Goal: Task Accomplishment & Management: Use online tool/utility

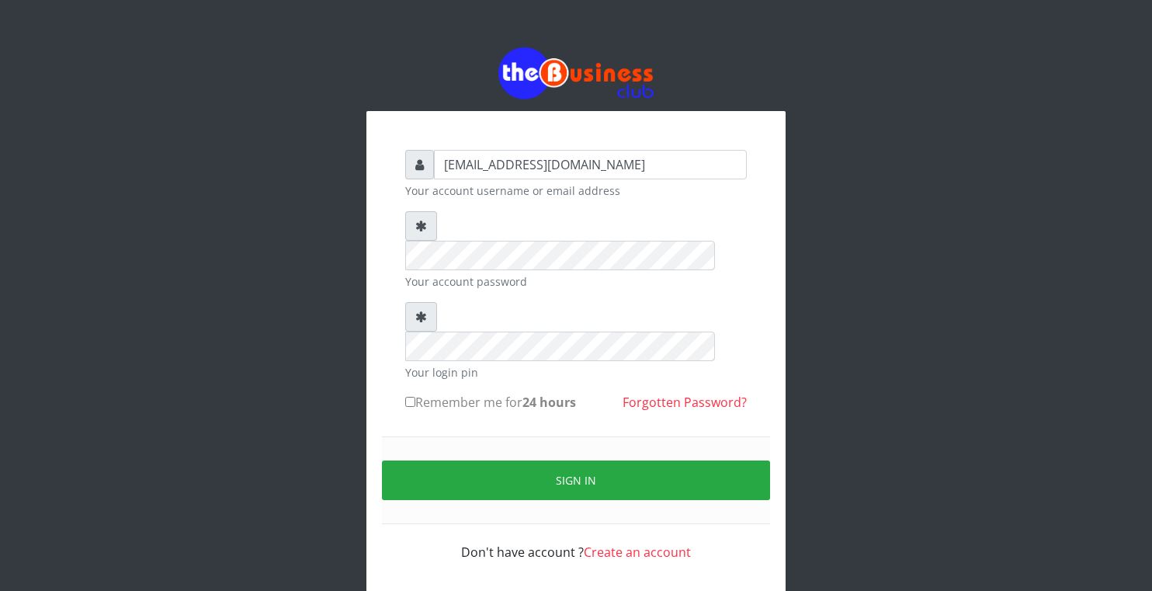
click at [413, 397] on input "Remember me for 24 hours" at bounding box center [410, 402] width 10 height 10
checkbox input "true"
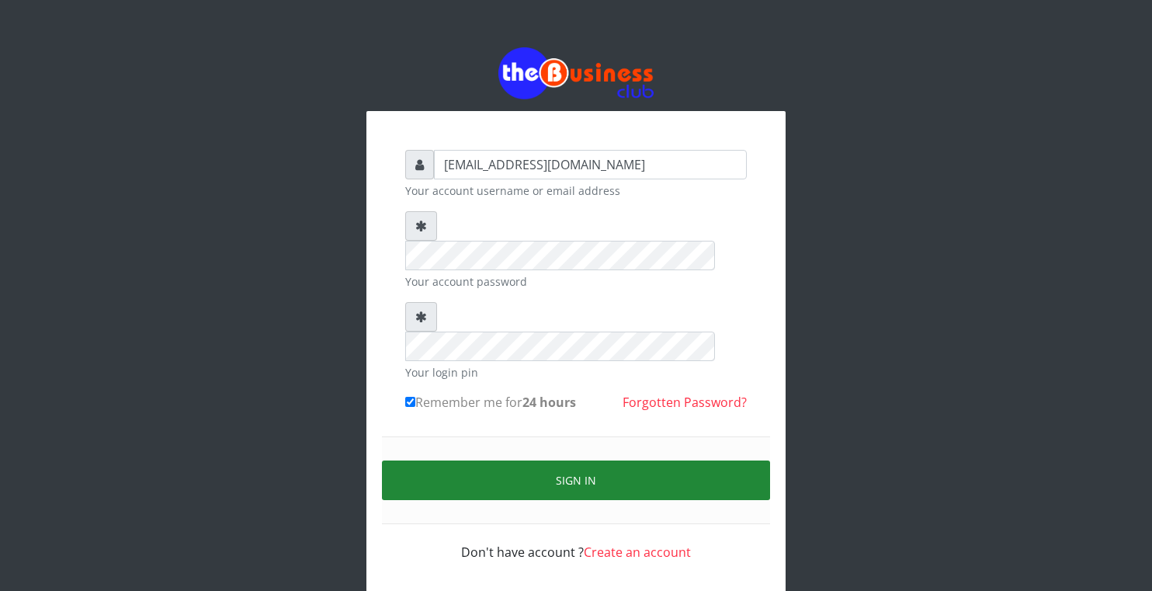
click at [460, 461] on button "Sign in" at bounding box center [576, 481] width 388 height 40
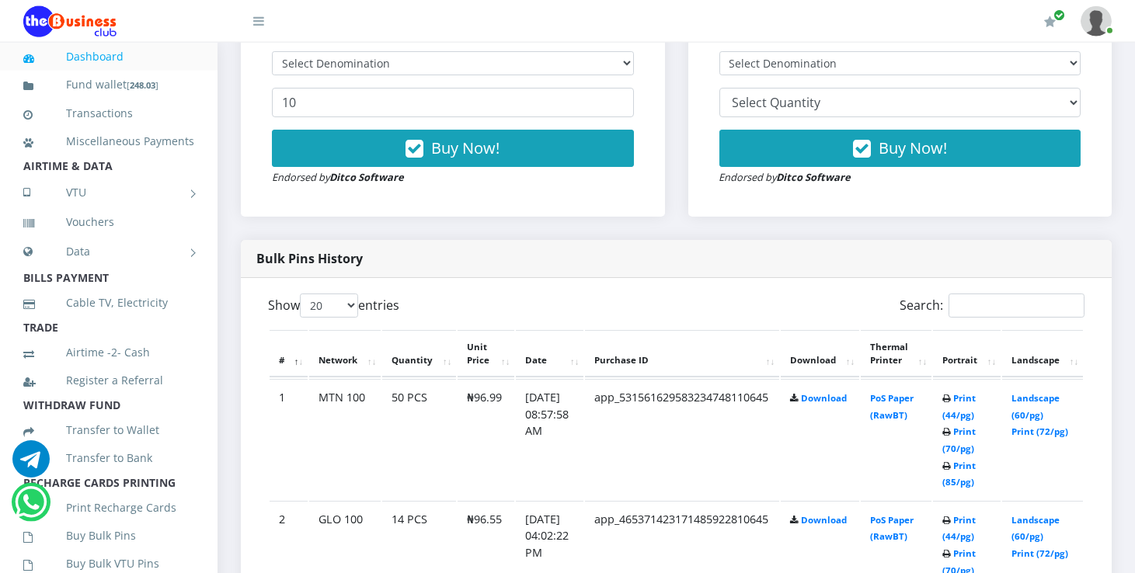
scroll to position [617, 0]
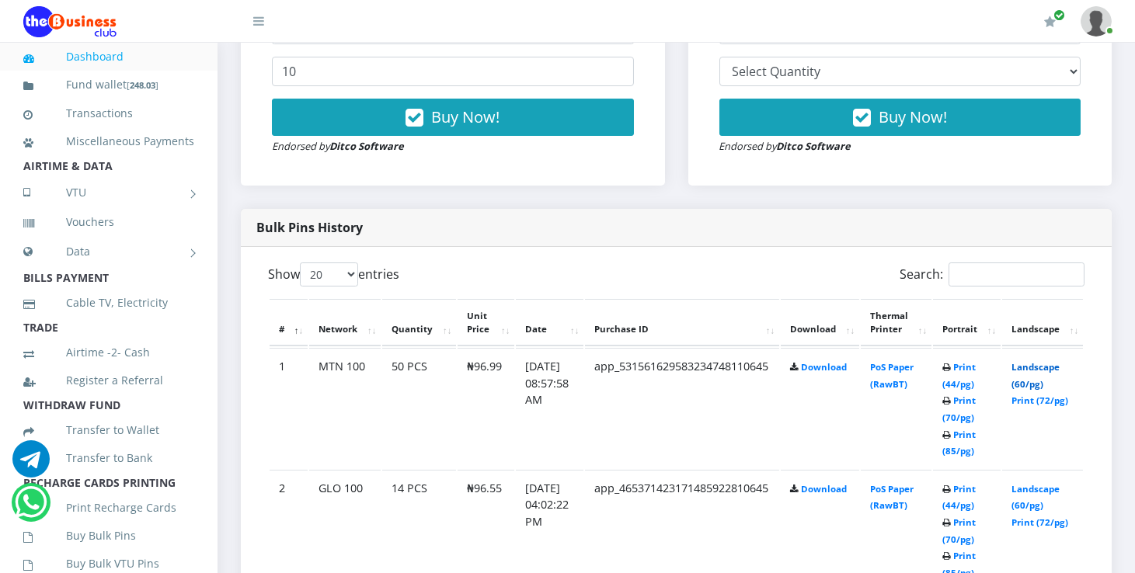
click at [1041, 370] on link "Landscape (60/pg)" at bounding box center [1035, 375] width 48 height 29
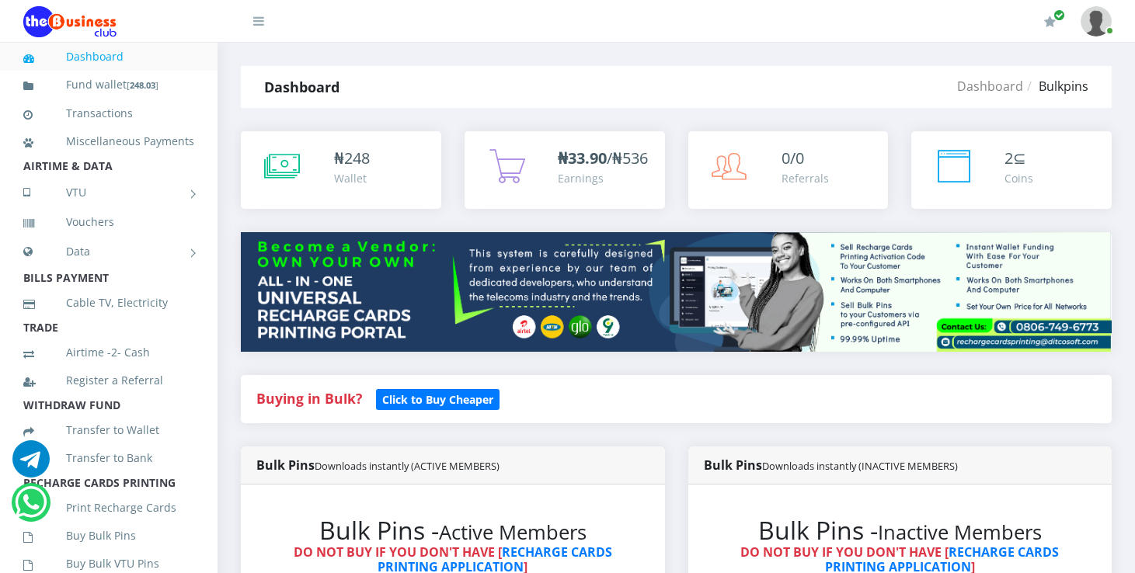
scroll to position [617, 0]
